Goal: Information Seeking & Learning: Learn about a topic

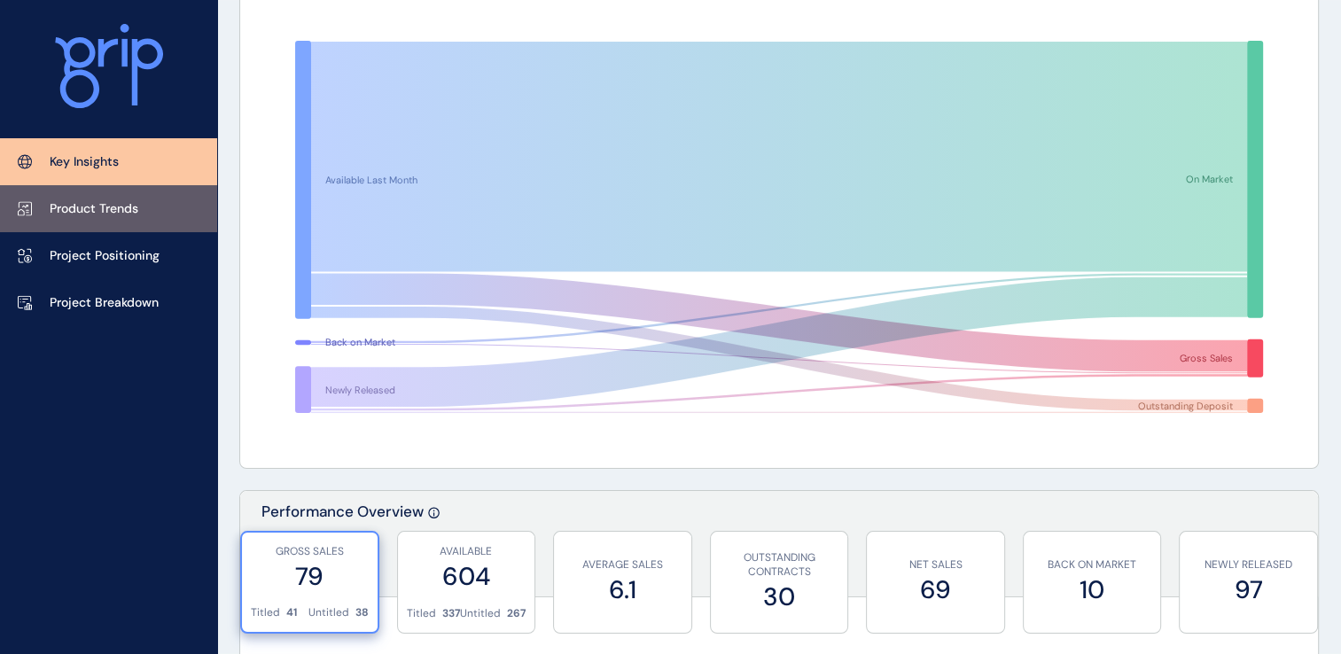
drag, startPoint x: 0, startPoint y: 0, endPoint x: 94, endPoint y: 212, distance: 231.8
click at [94, 212] on p "Product Trends" at bounding box center [94, 209] width 89 height 18
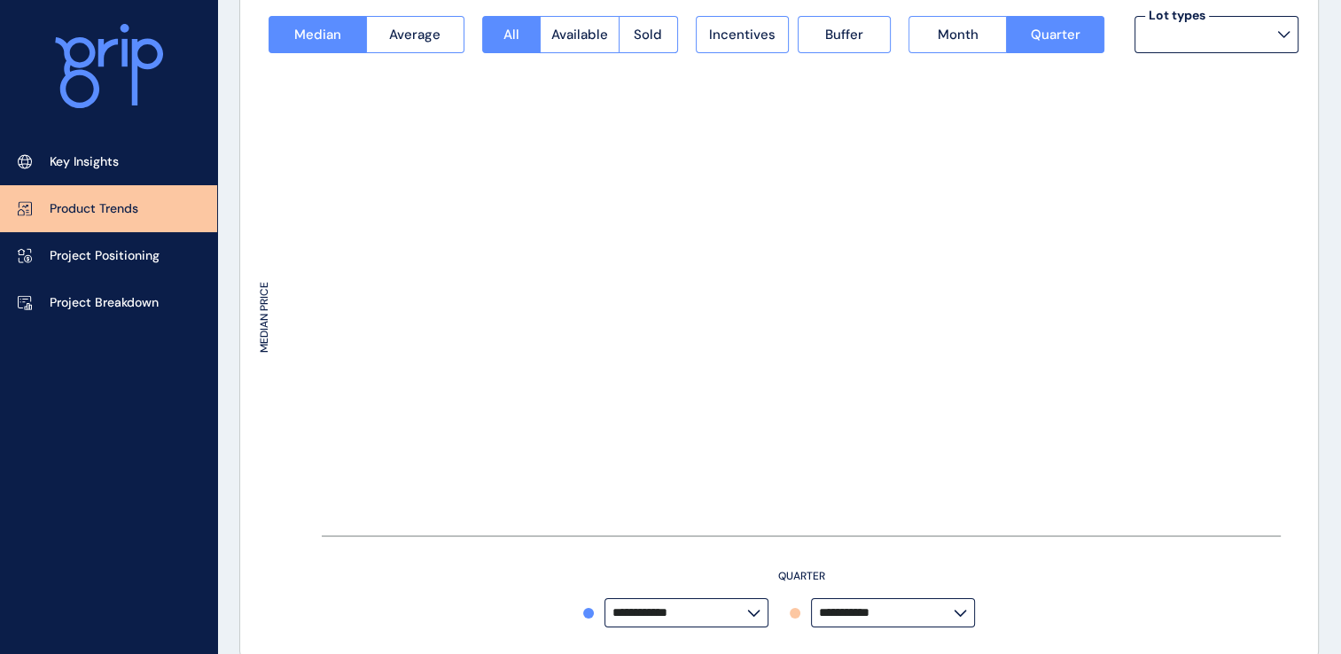
type input "**********"
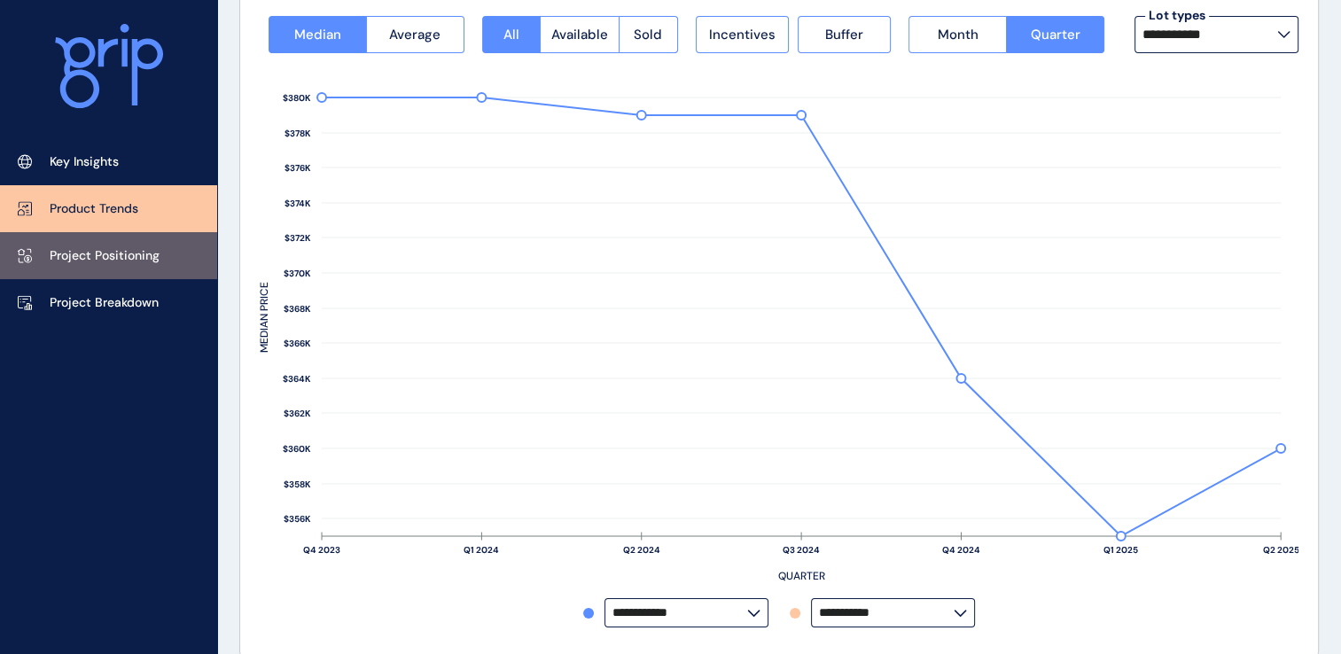
click at [104, 255] on p "Project Positioning" at bounding box center [105, 256] width 110 height 18
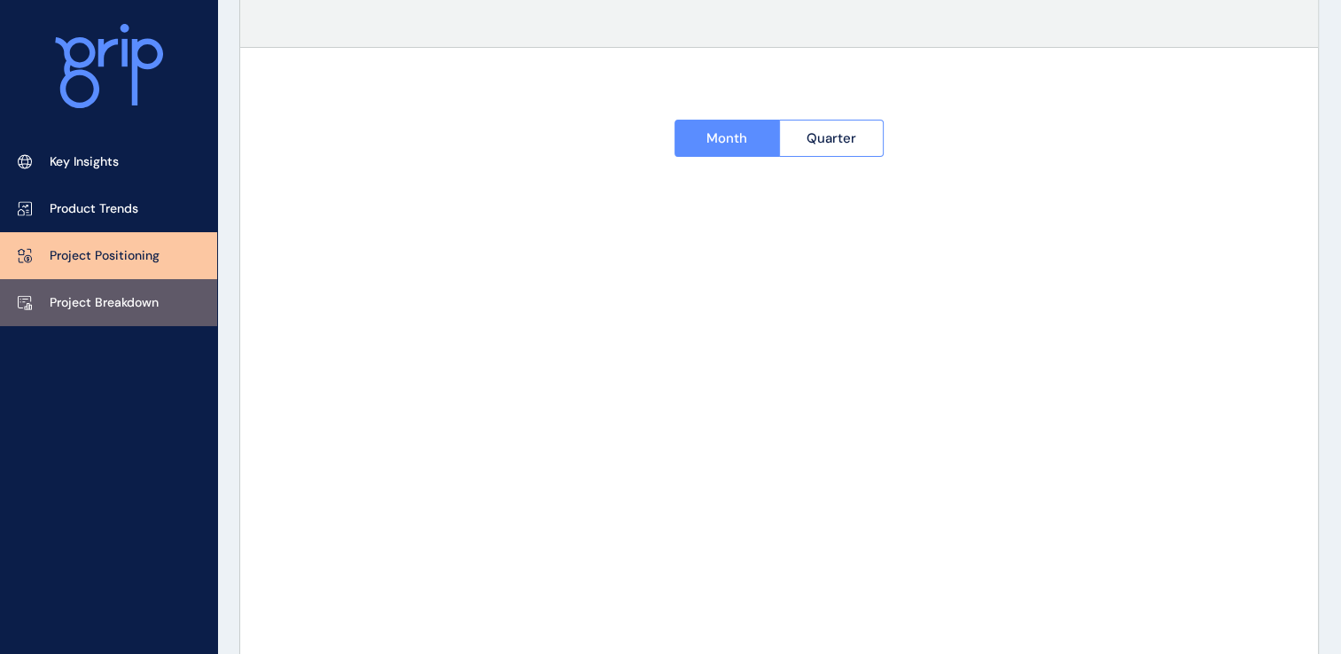
type input "*********"
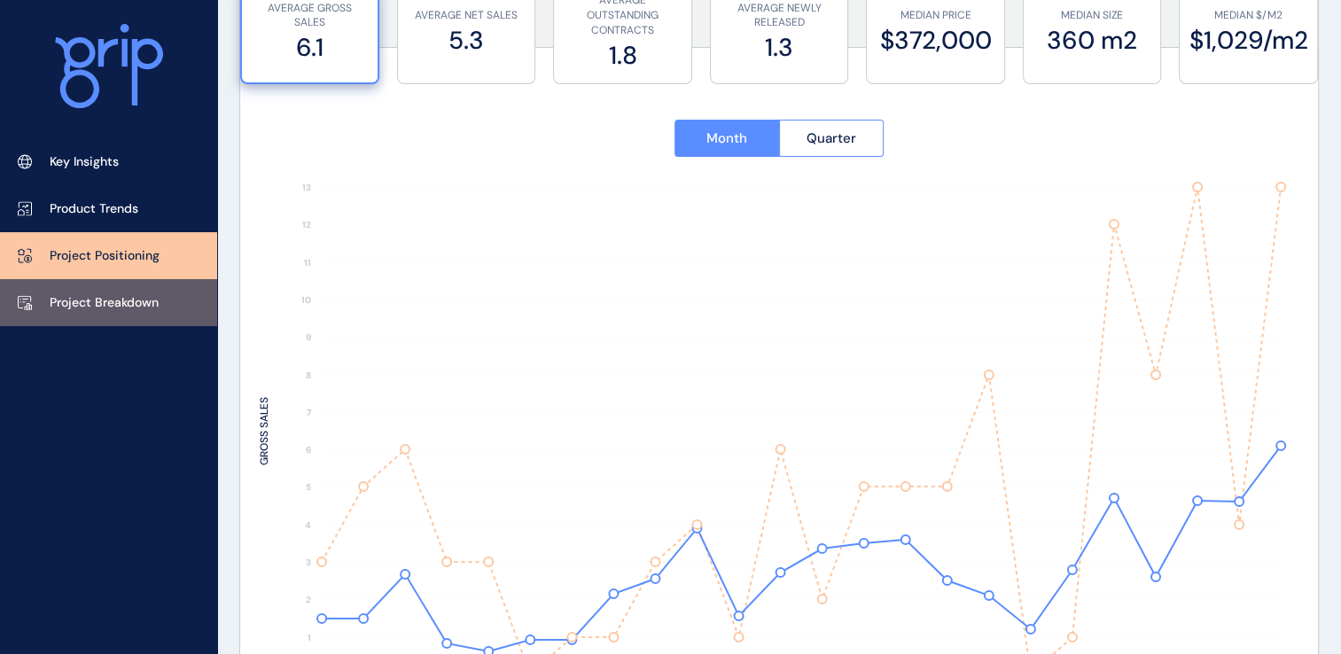
click at [106, 302] on p "Project Breakdown" at bounding box center [104, 303] width 109 height 18
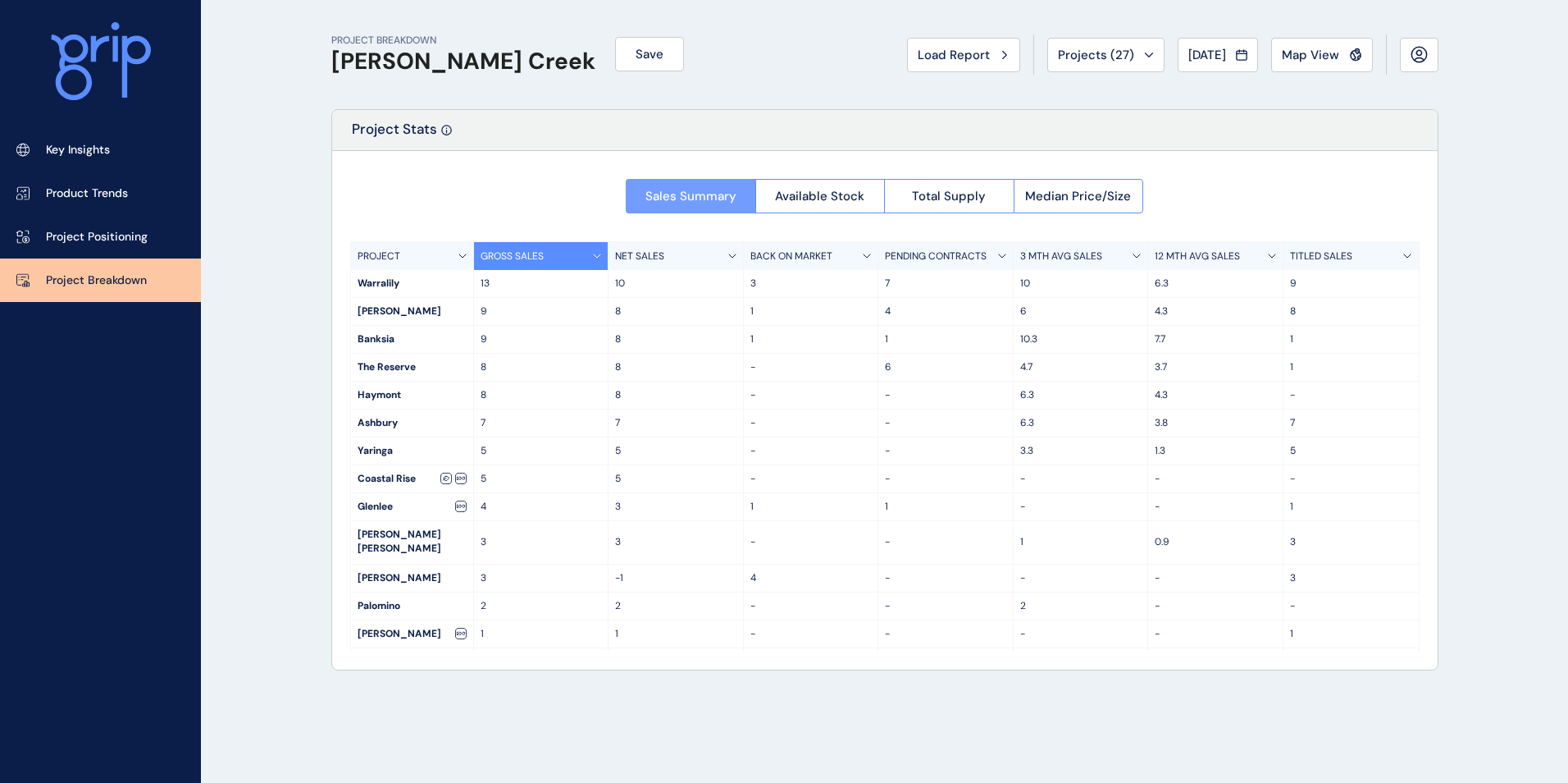
click at [685, 198] on span "Sales Summary" at bounding box center [691, 196] width 91 height 17
click at [1093, 194] on span "Median Price/Size" at bounding box center [1078, 196] width 105 height 17
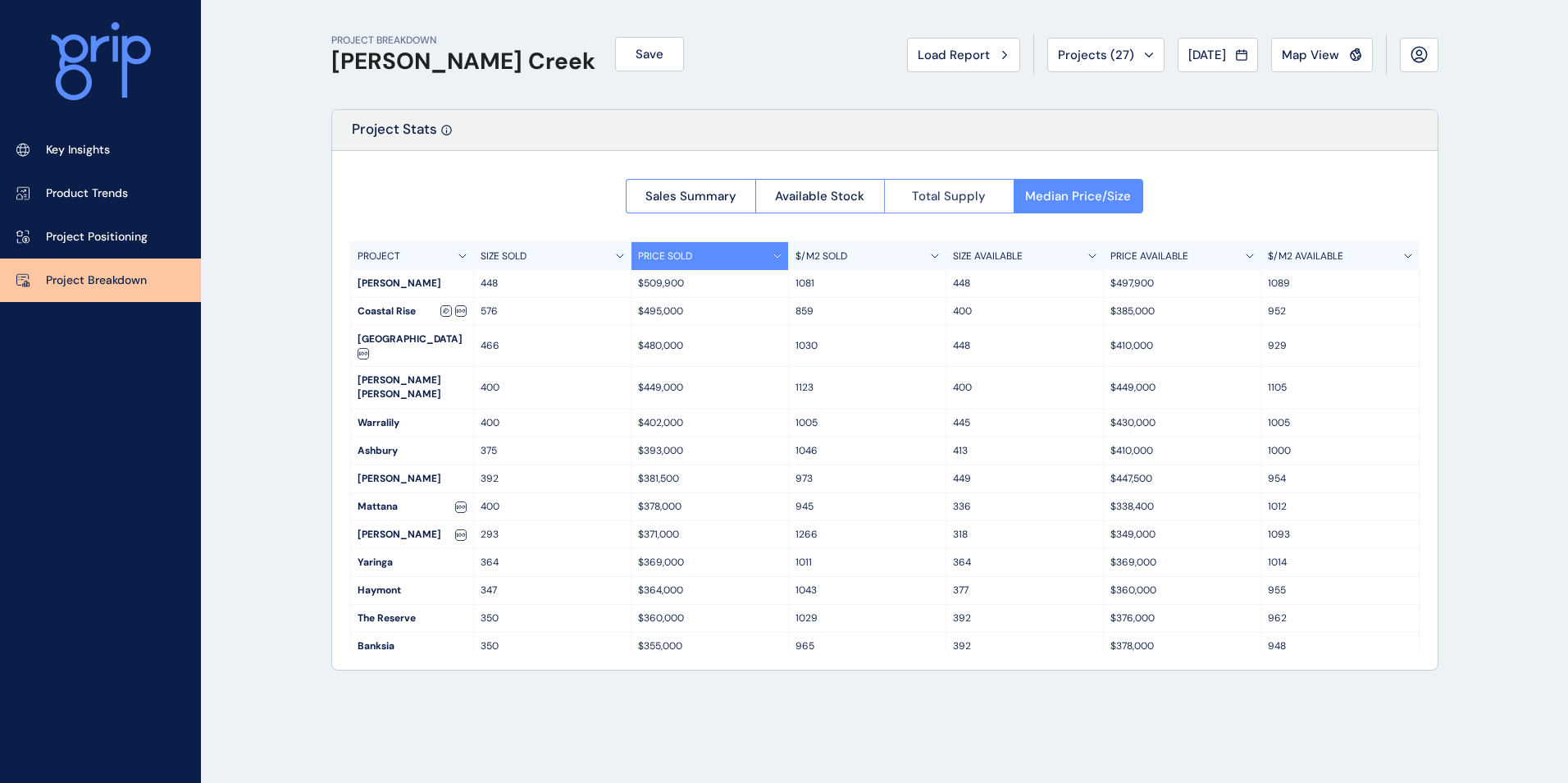
click at [945, 193] on span "Total Supply" at bounding box center [949, 196] width 74 height 17
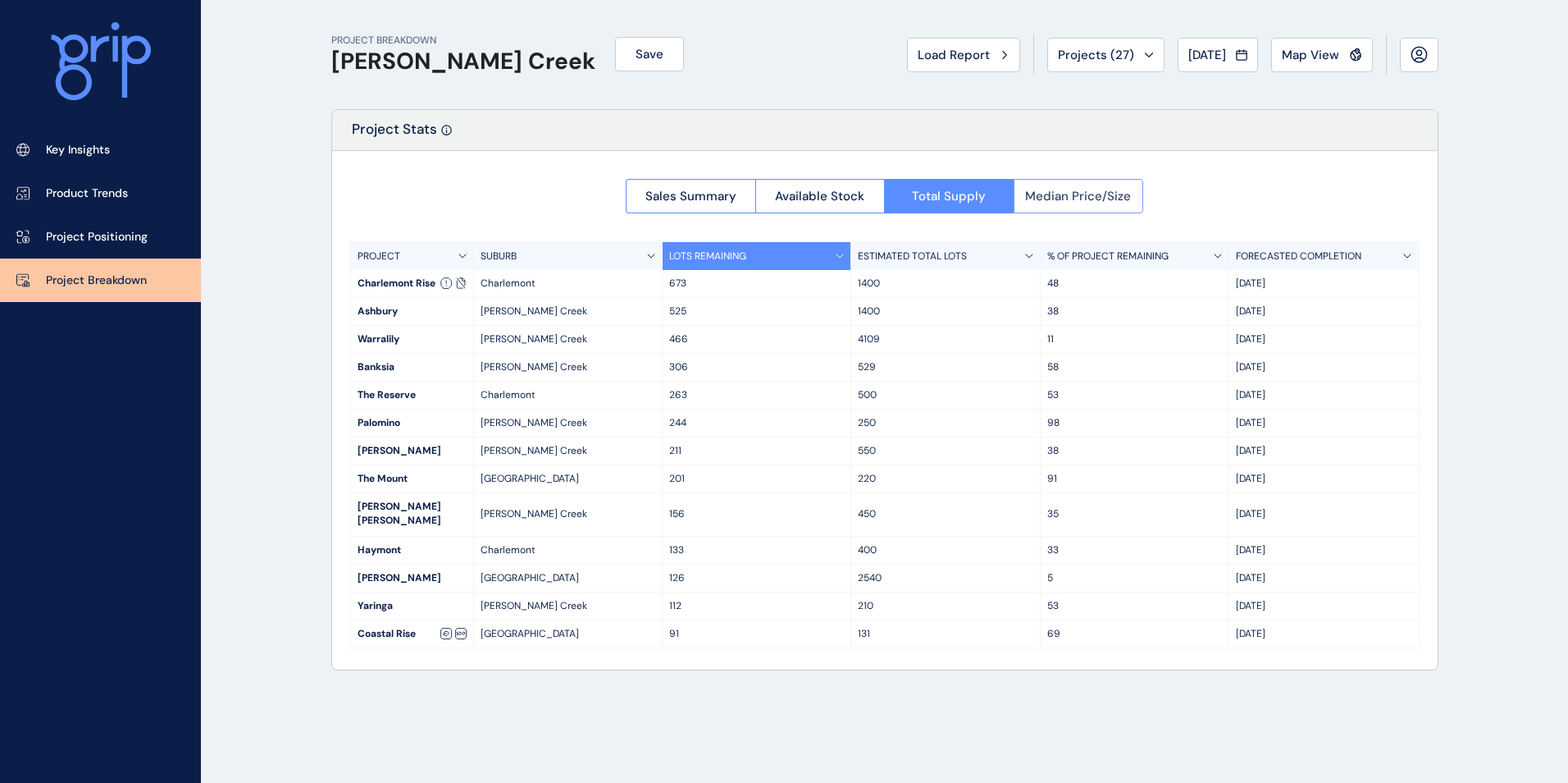
click at [1039, 198] on span "Median Price/Size" at bounding box center [1078, 196] width 105 height 17
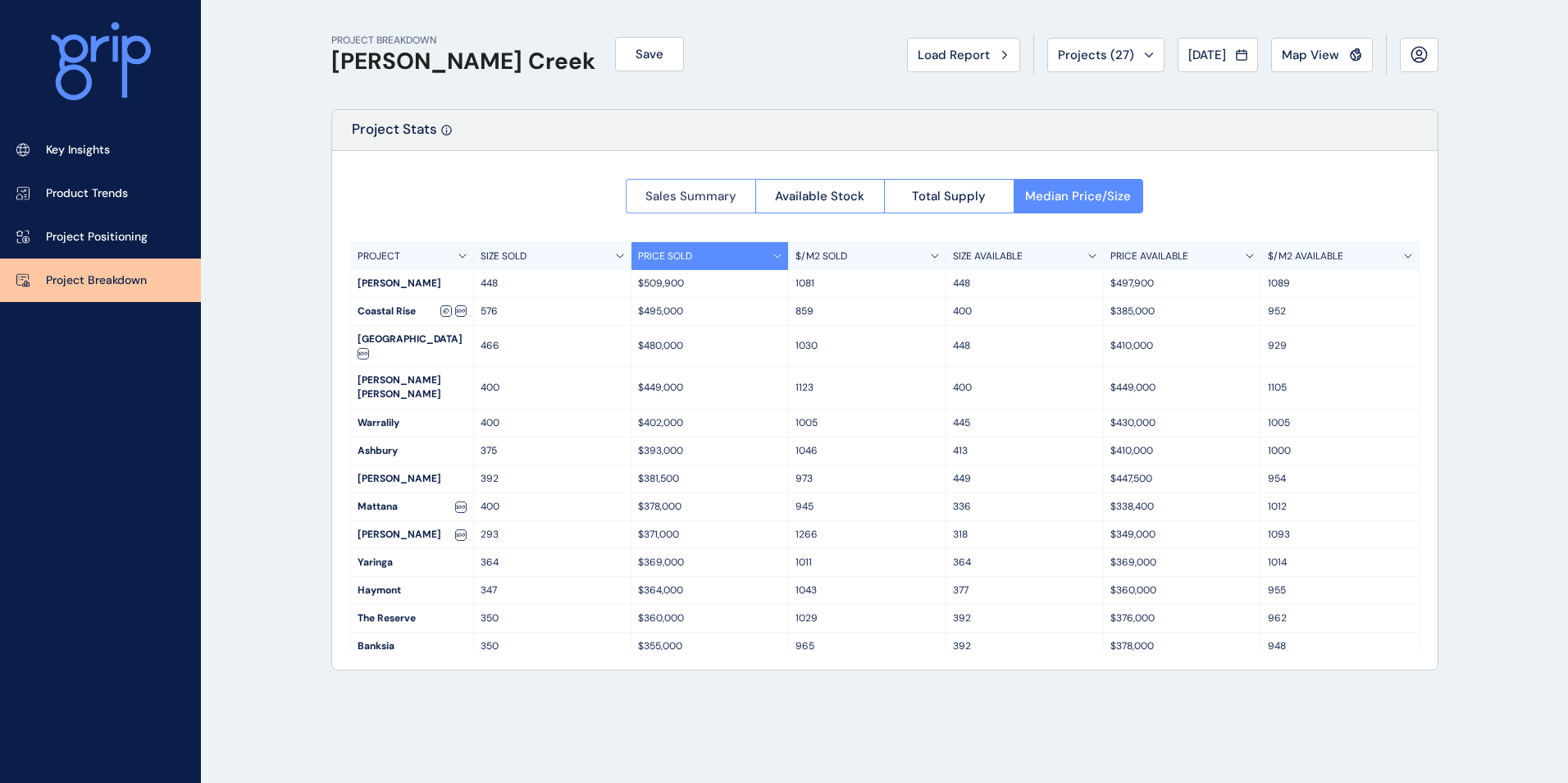
click at [737, 192] on button "Sales Summary" at bounding box center [690, 195] width 130 height 34
